Goal: Task Accomplishment & Management: Use online tool/utility

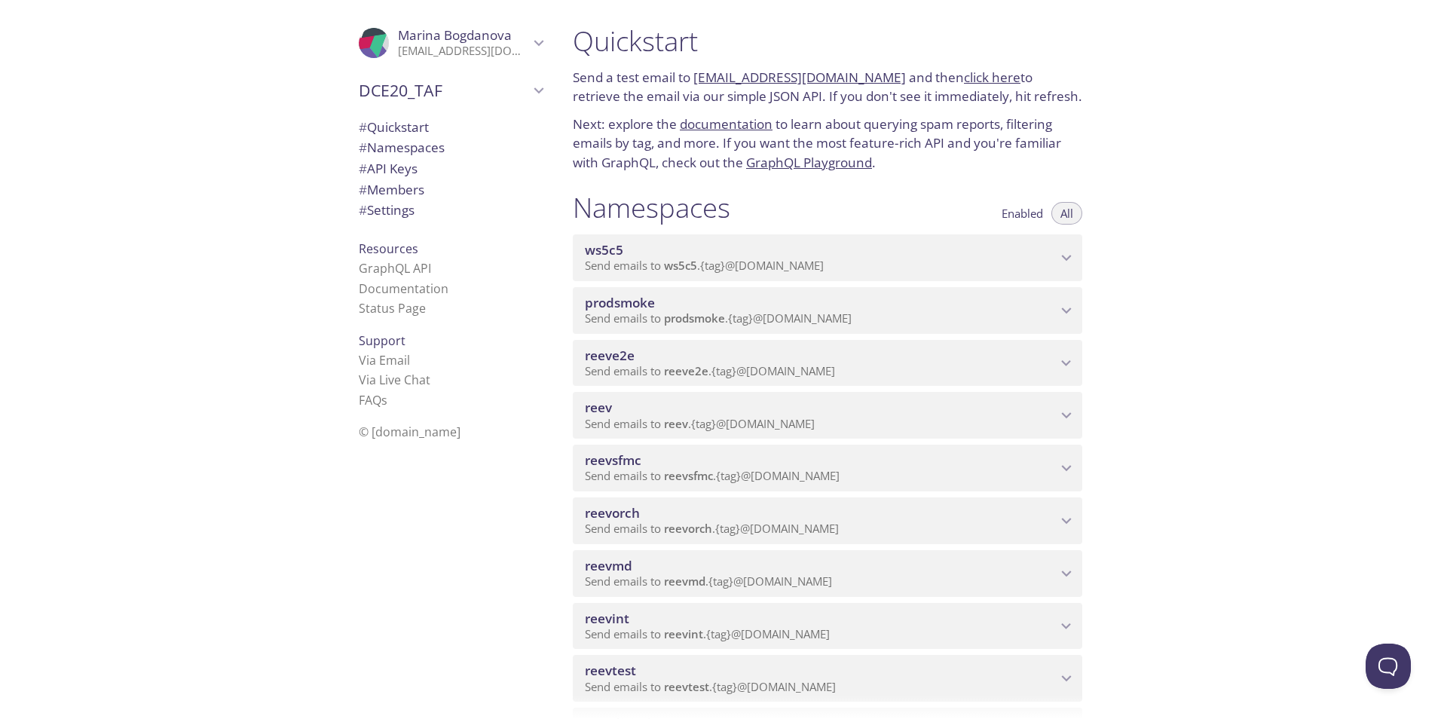
scroll to position [452, 0]
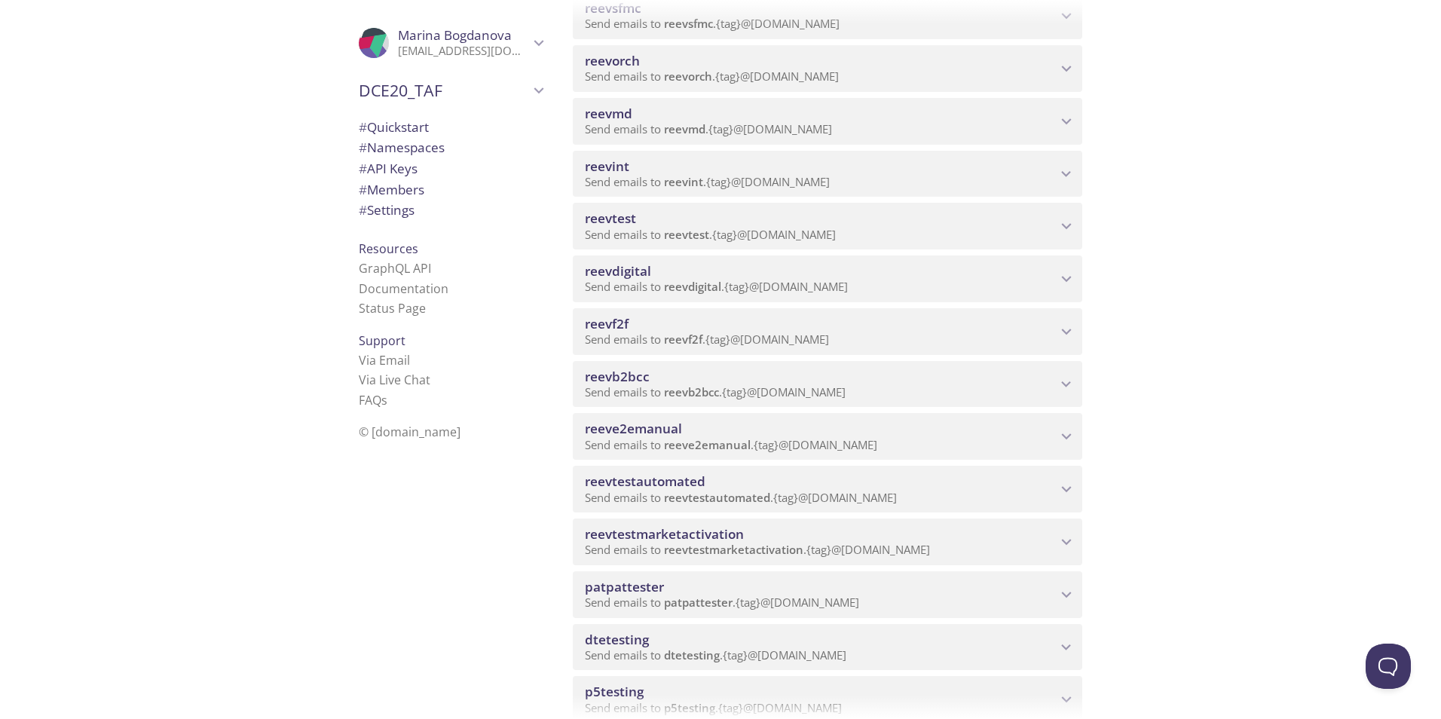
click at [692, 440] on span "reeve2emanual" at bounding box center [707, 444] width 87 height 15
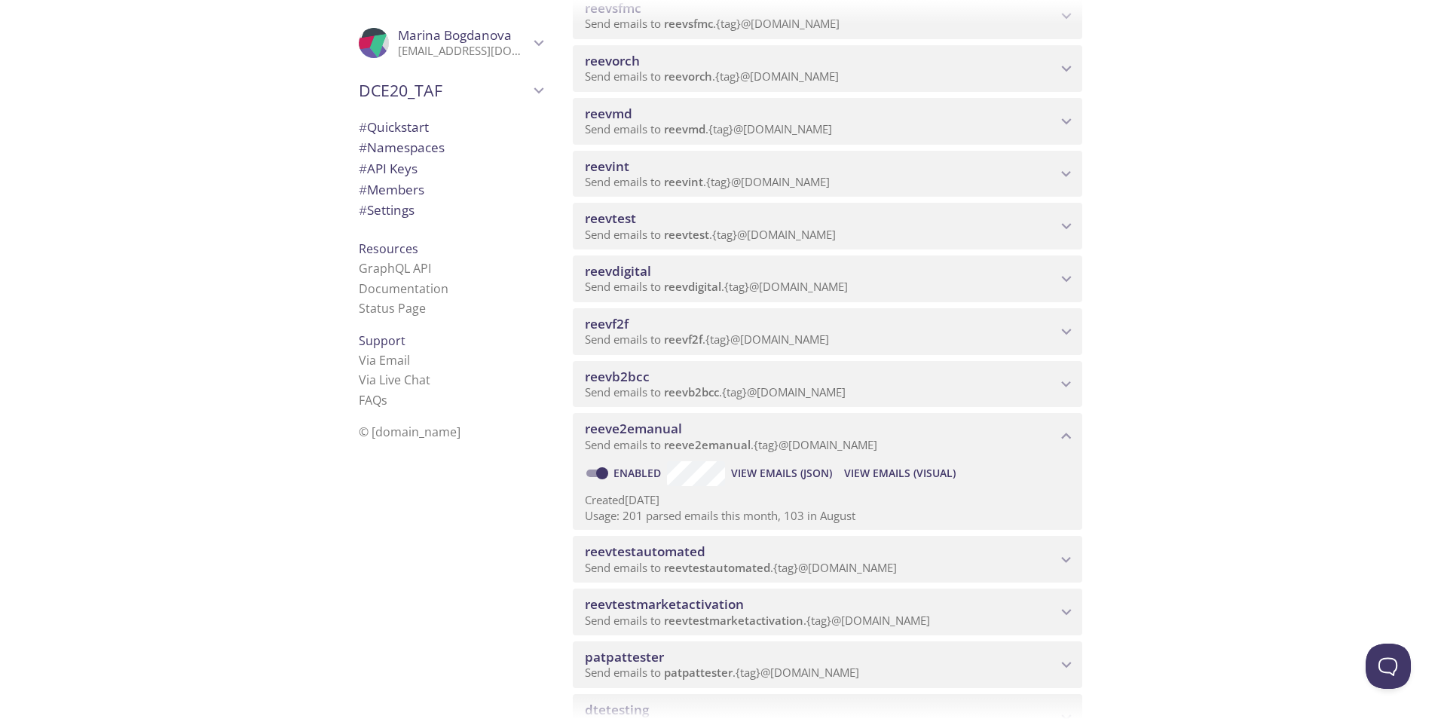
click at [912, 475] on span "View Emails (Visual)" at bounding box center [900, 473] width 112 height 18
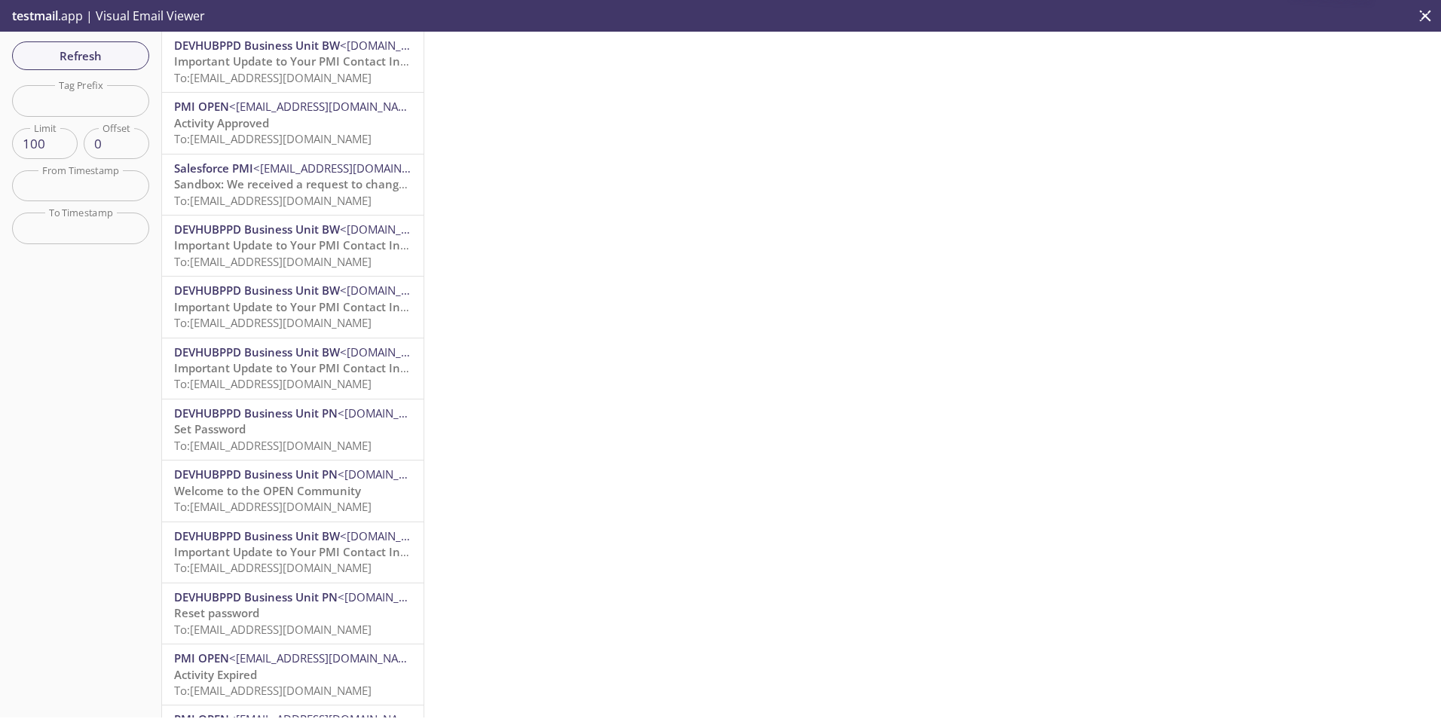
scroll to position [452, 0]
click at [99, 54] on span "Refresh" at bounding box center [80, 56] width 113 height 20
click at [66, 50] on span "Refresh" at bounding box center [80, 56] width 113 height 20
click at [85, 47] on span "Refresh" at bounding box center [80, 56] width 113 height 20
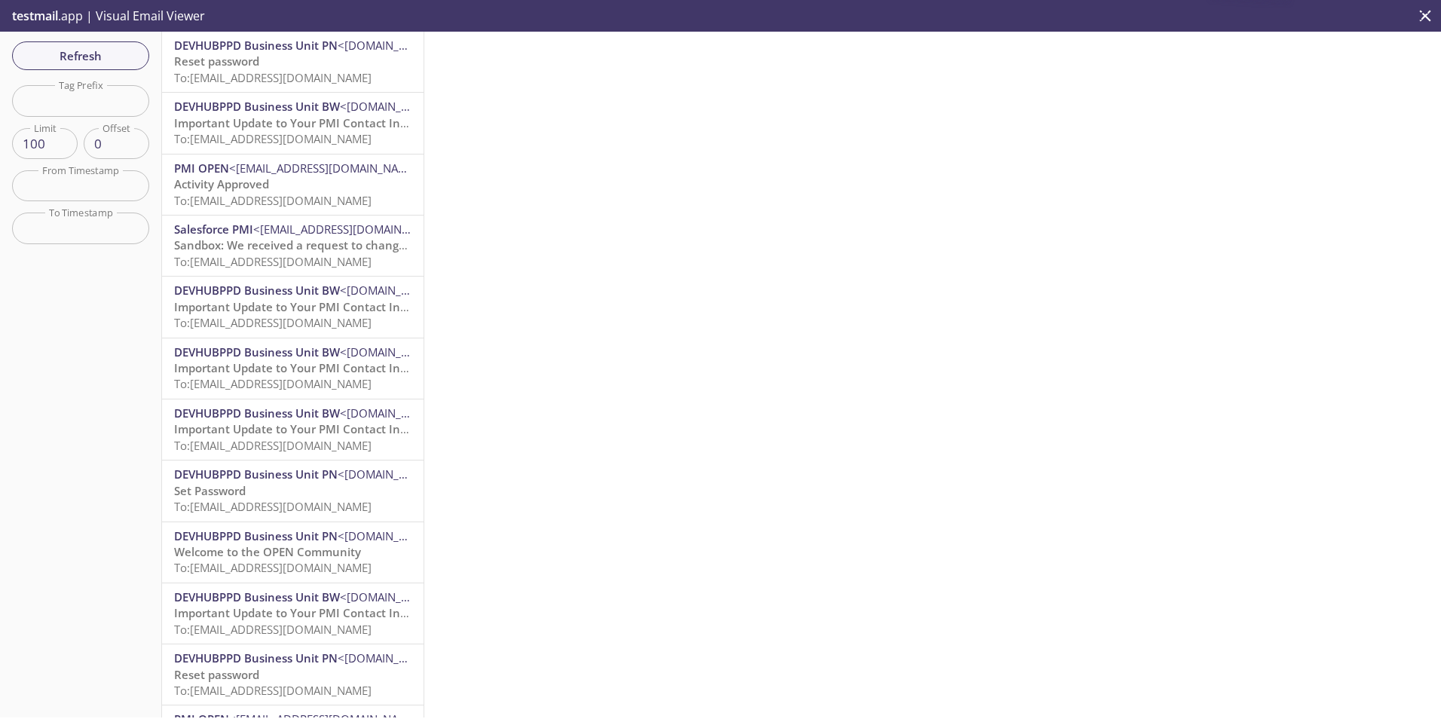
click at [291, 49] on span "DEVHUBPPD Business Unit PN" at bounding box center [255, 45] width 163 height 15
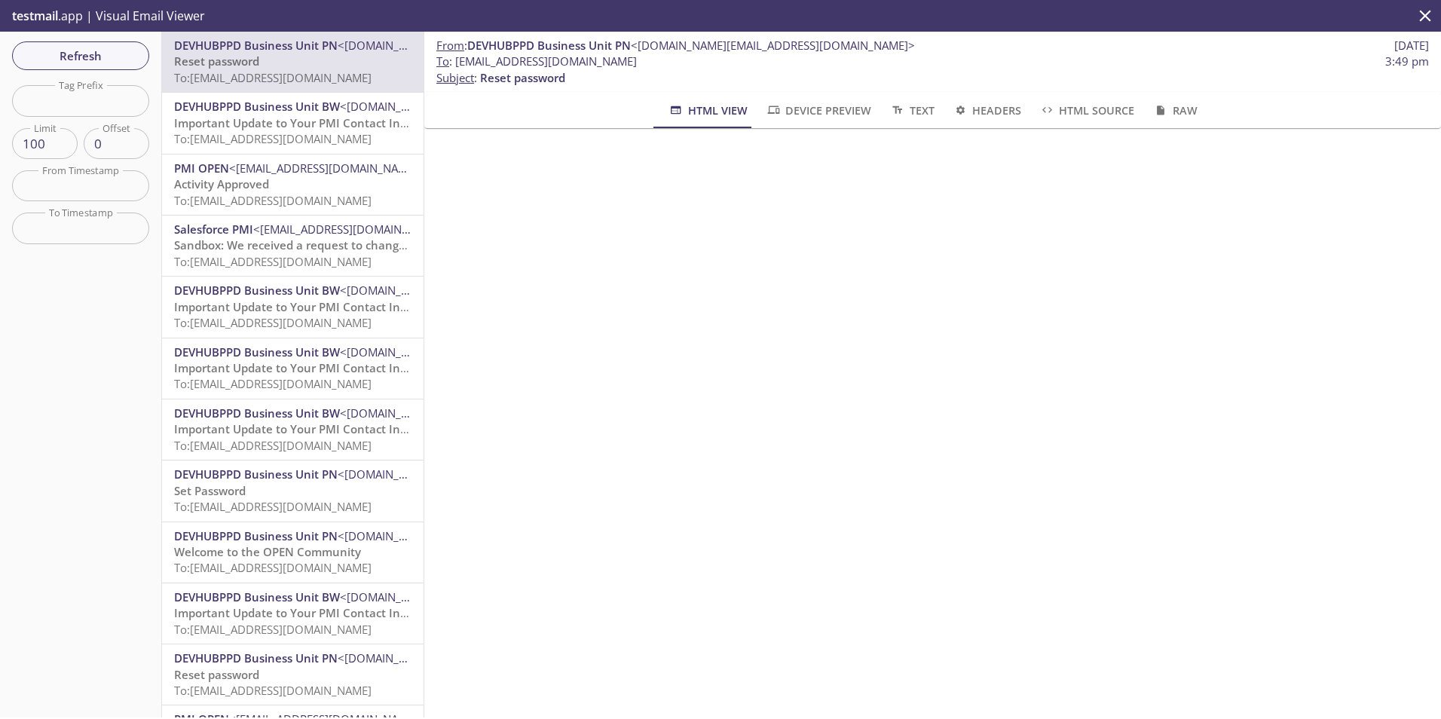
click at [216, 61] on span "Reset password" at bounding box center [216, 60] width 85 height 15
drag, startPoint x: 720, startPoint y: 63, endPoint x: 457, endPoint y: 63, distance: 263.0
click at [457, 63] on span "To : [EMAIL_ADDRESS][DOMAIN_NAME] 3:49 pm" at bounding box center [932, 61] width 992 height 16
click at [117, 53] on span "Refresh" at bounding box center [80, 56] width 113 height 20
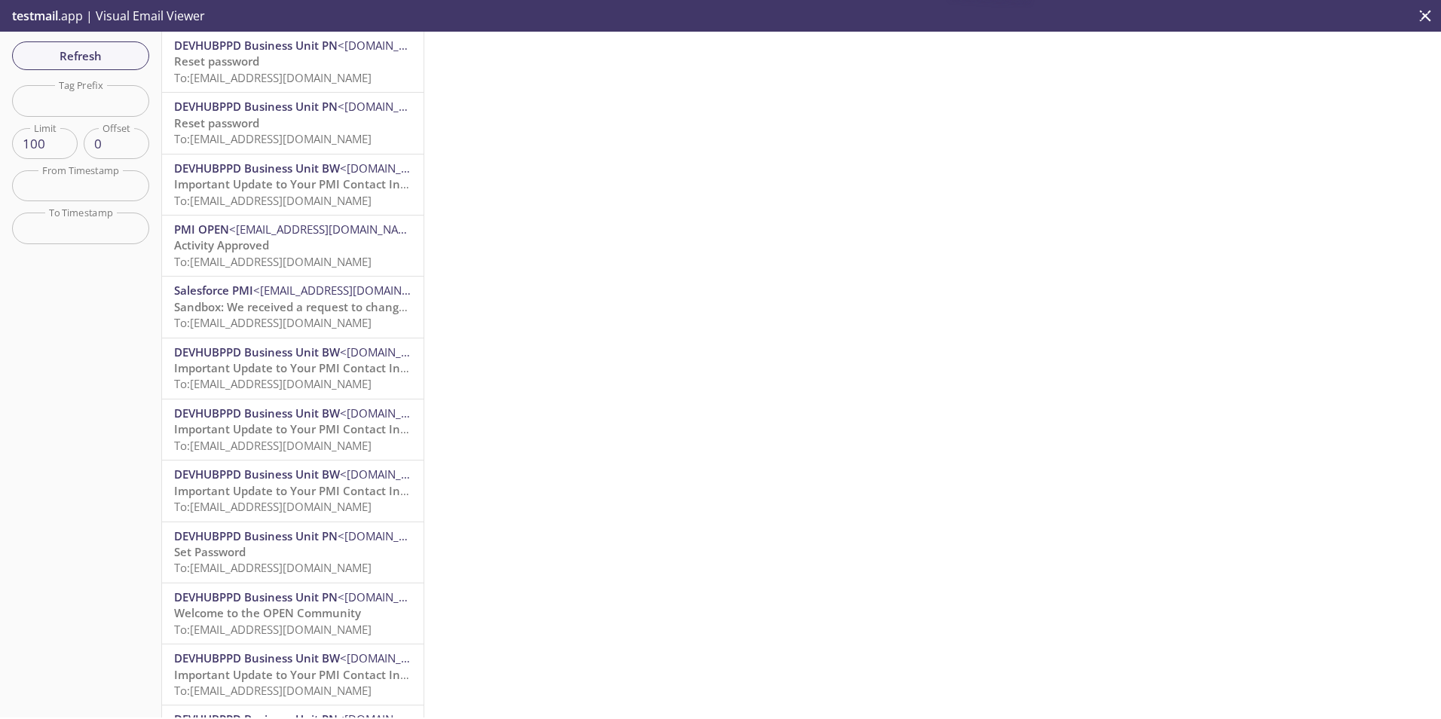
click at [1263, 232] on div at bounding box center [932, 375] width 1016 height 686
click at [132, 60] on span "Refresh" at bounding box center [80, 56] width 113 height 20
click at [307, 82] on span "To: [EMAIL_ADDRESS][DOMAIN_NAME]" at bounding box center [272, 77] width 197 height 15
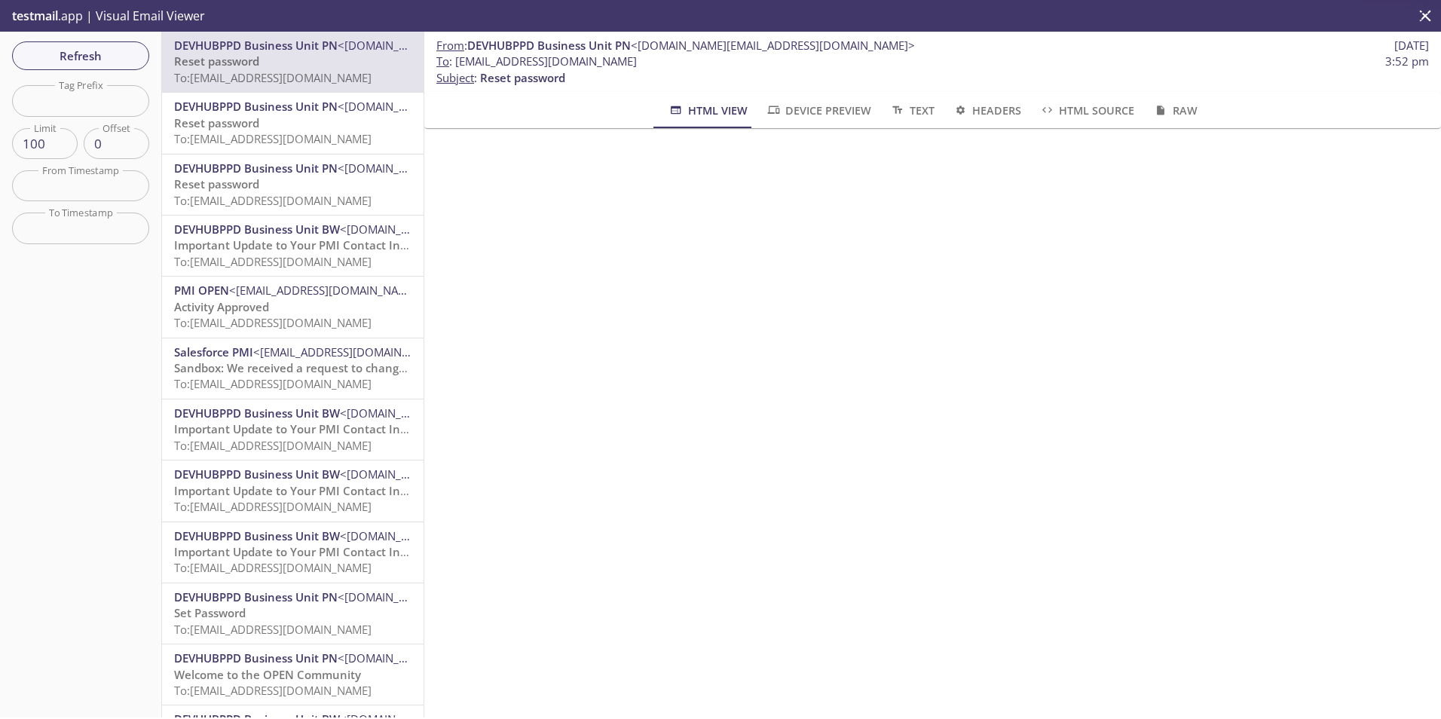
drag, startPoint x: 455, startPoint y: 64, endPoint x: 711, endPoint y: 68, distance: 256.2
click at [711, 68] on span "To : [EMAIL_ADDRESS][DOMAIN_NAME] 3:52 pm" at bounding box center [932, 61] width 992 height 16
copy span "[EMAIL_ADDRESS][DOMAIN_NAME]"
click at [1415, 11] on icon "close" at bounding box center [1425, 16] width 20 height 20
